Goal: Transaction & Acquisition: Obtain resource

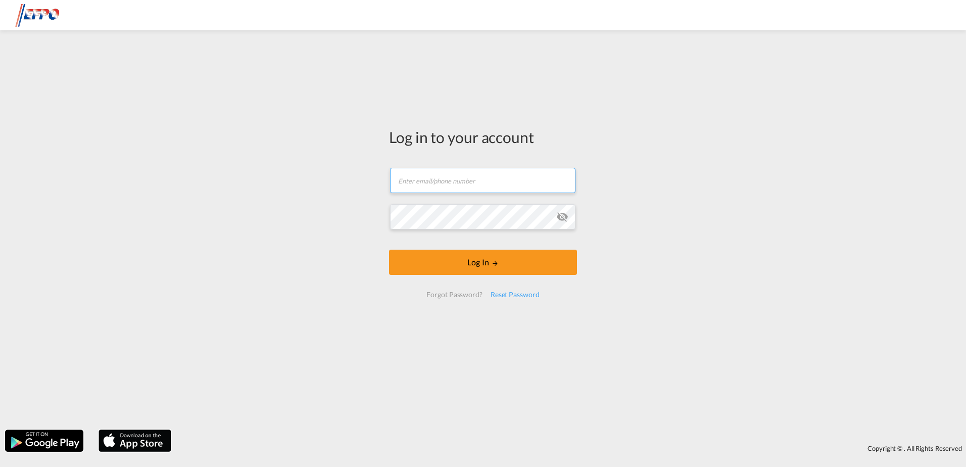
click at [462, 187] on input "text" at bounding box center [482, 180] width 185 height 25
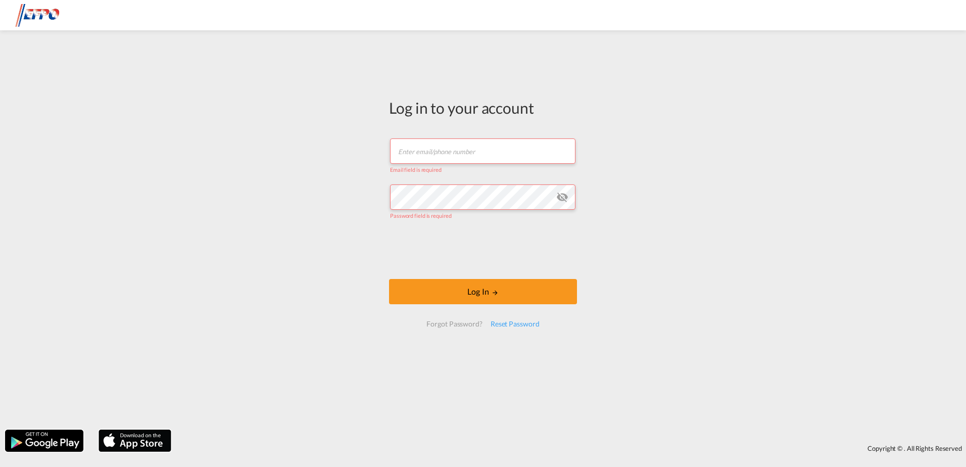
click at [438, 154] on input "text" at bounding box center [482, 150] width 185 height 25
paste input "[EMAIL_ADDRESS][DOMAIN_NAME]"
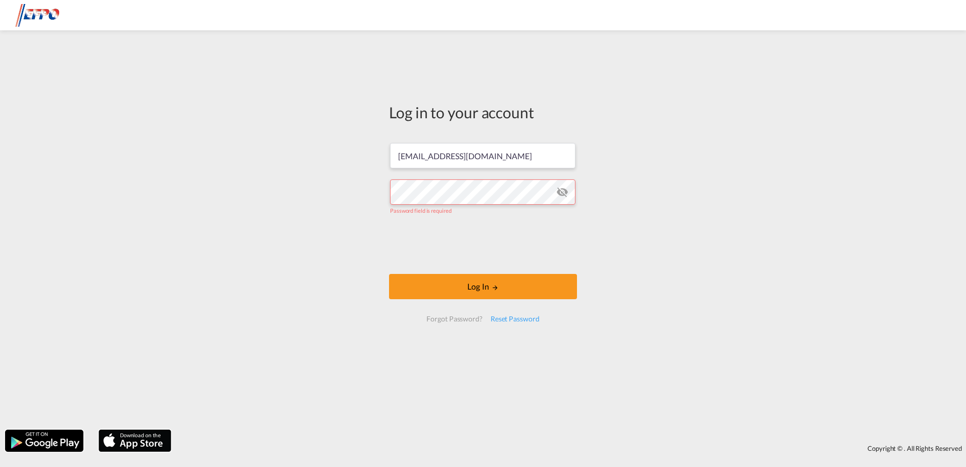
click at [324, 343] on div "Log in to your account [EMAIL_ADDRESS][DOMAIN_NAME] Password field is required …" at bounding box center [483, 229] width 966 height 389
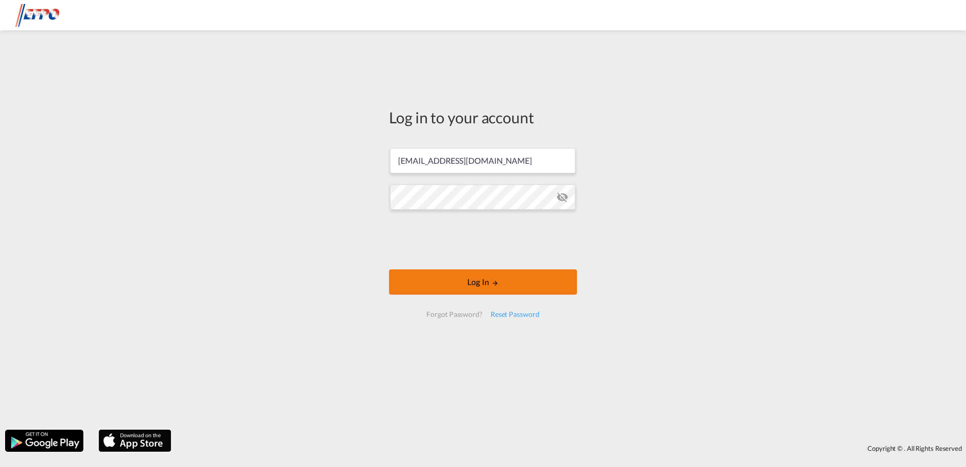
click at [484, 282] on button "Log In" at bounding box center [483, 281] width 188 height 25
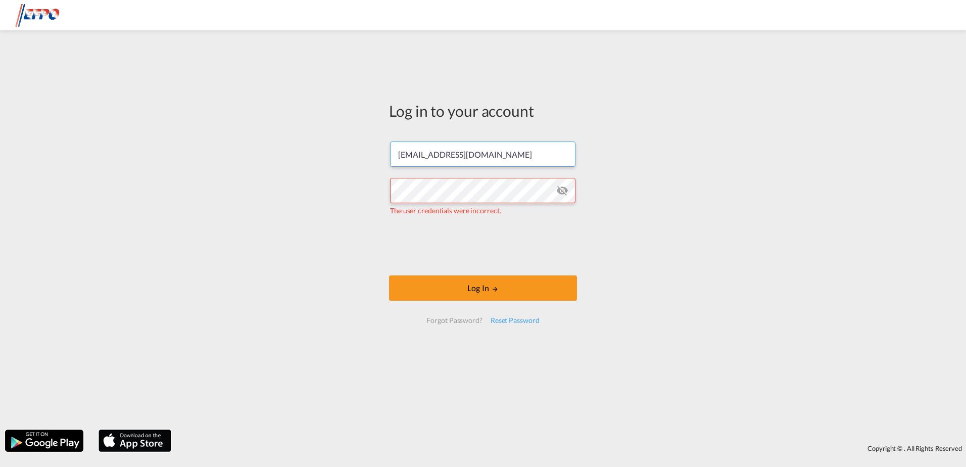
click at [502, 155] on input "[EMAIL_ADDRESS][DOMAIN_NAME]" at bounding box center [482, 154] width 185 height 25
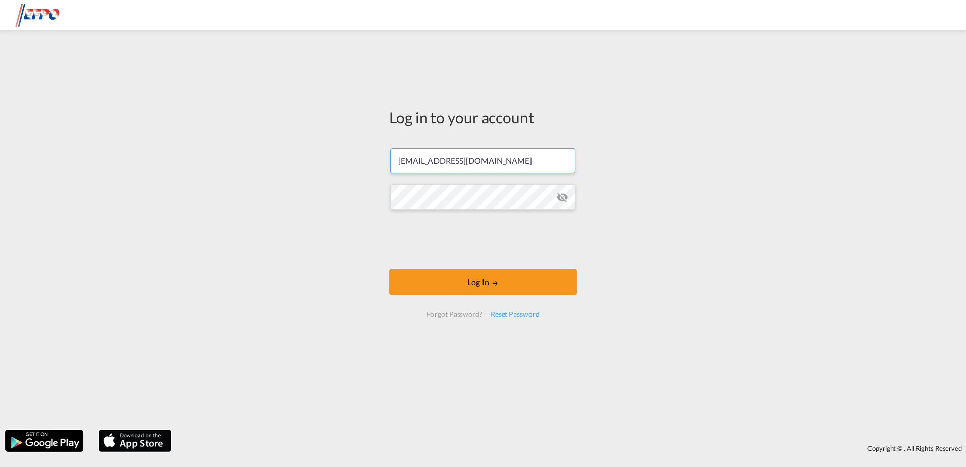
type input "[EMAIL_ADDRESS][DOMAIN_NAME]"
click at [494, 280] on md-icon "LOGIN" at bounding box center [495, 283] width 7 height 7
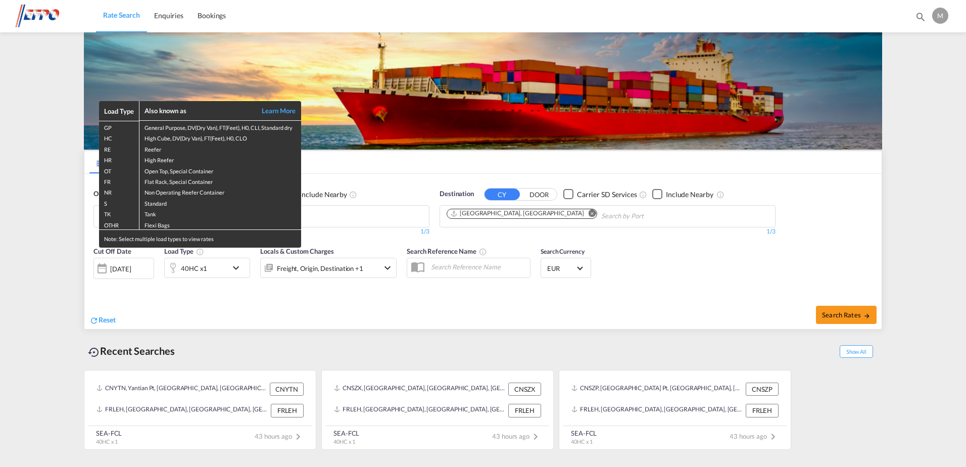
click at [175, 319] on div "Load Type Also known as Learn More GP General Purpose, DV(Dry Van), FT(Feet), H…" at bounding box center [483, 233] width 966 height 467
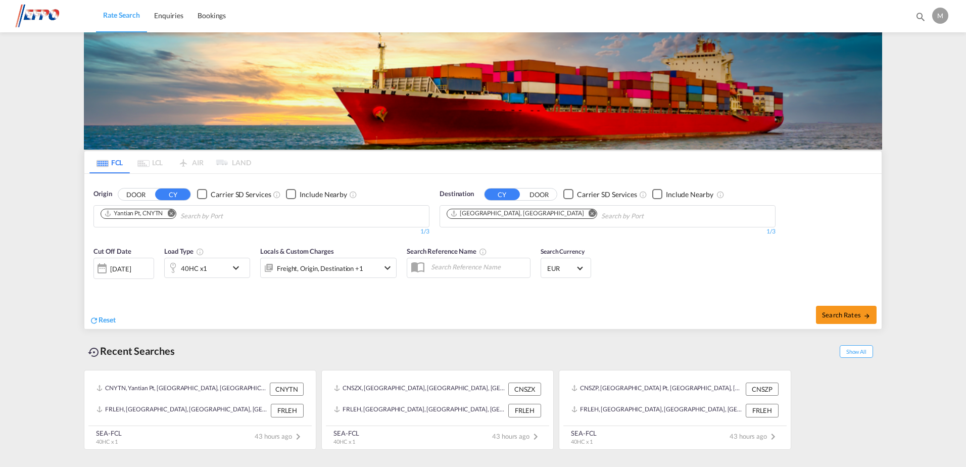
click at [131, 273] on div "[DATE]" at bounding box center [120, 268] width 21 height 9
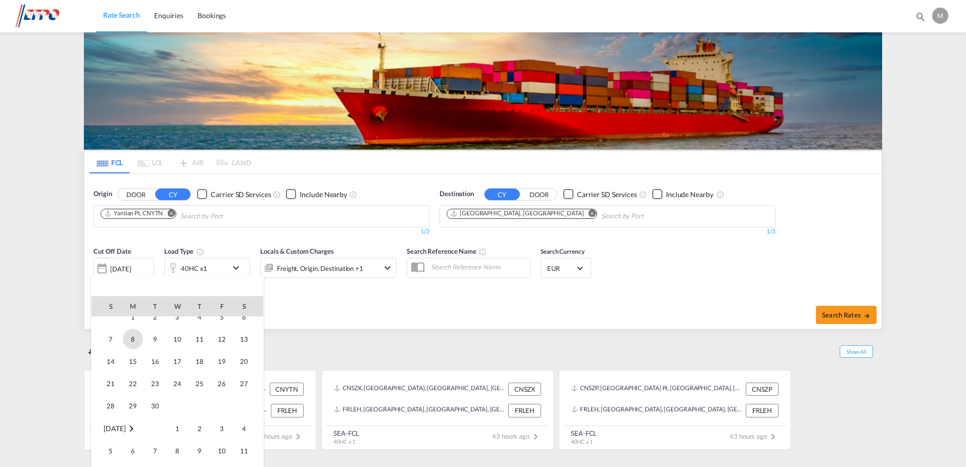
scroll to position [152, 0]
click at [133, 335] on span "1" at bounding box center [133, 332] width 20 height 20
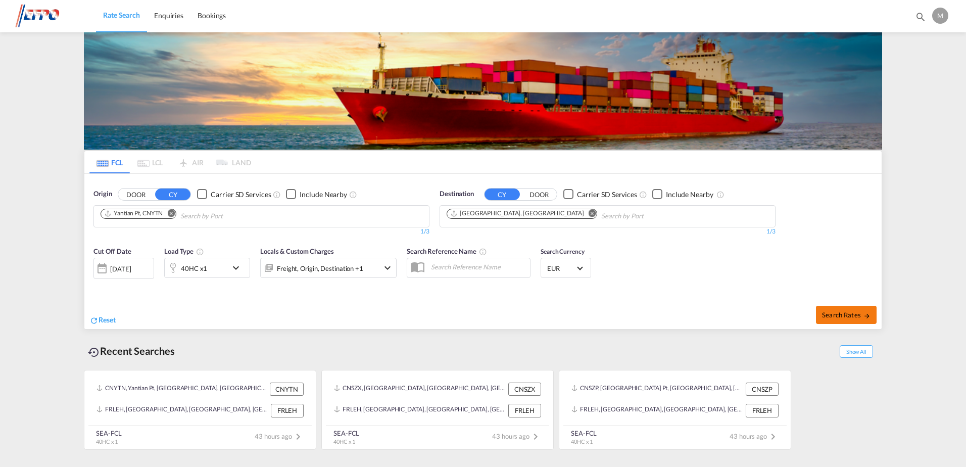
click at [850, 315] on span "Search Rates" at bounding box center [846, 315] width 49 height 8
type input "CNYTN to FRLEH / [DATE]"
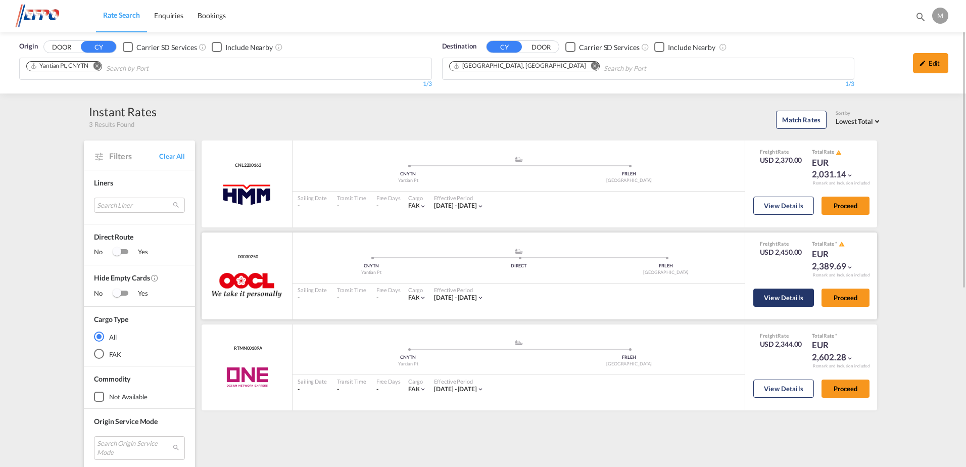
click at [789, 299] on button "View Details" at bounding box center [784, 298] width 61 height 18
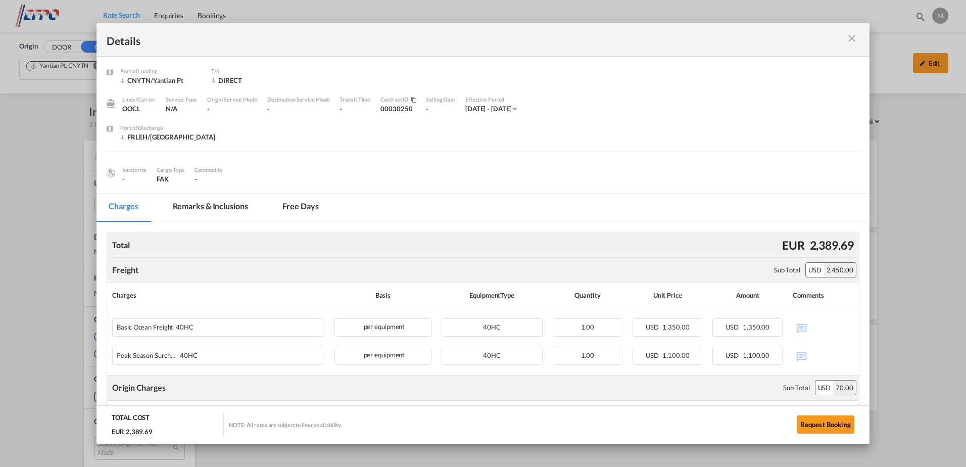
click at [851, 37] on md-icon "icon-close m-3 fg-AAA8AD cursor" at bounding box center [852, 38] width 12 height 12
